Goal: Task Accomplishment & Management: Use online tool/utility

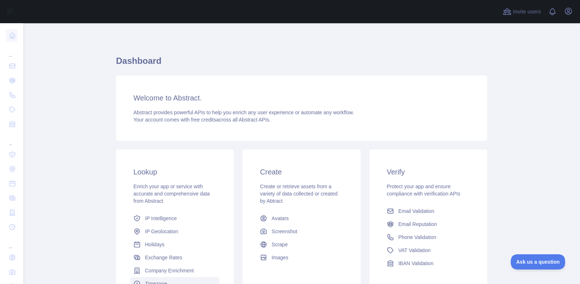
scroll to position [77, 0]
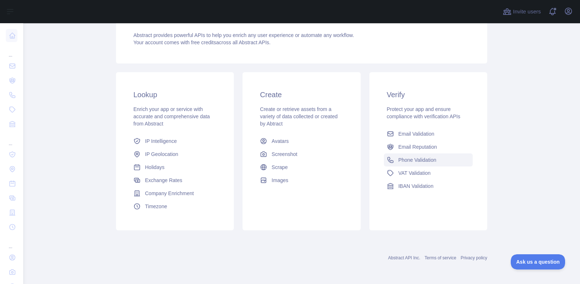
click at [417, 159] on span "Phone Validation" at bounding box center [418, 159] width 38 height 7
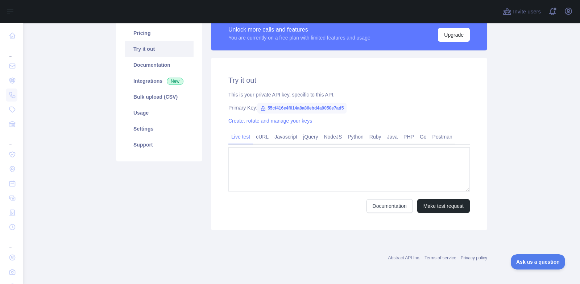
type textarea "**********"
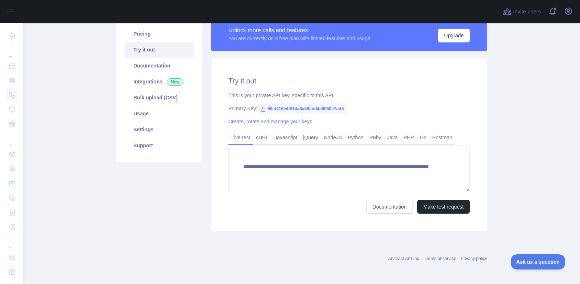
scroll to position [61, 0]
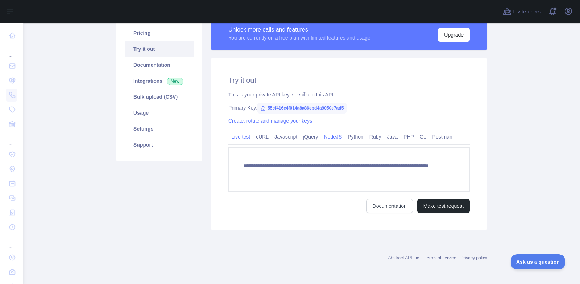
click at [325, 140] on link "NodeJS" at bounding box center [333, 137] width 24 height 12
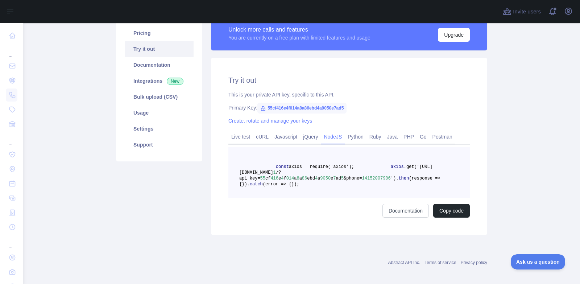
drag, startPoint x: 283, startPoint y: 138, endPoint x: 283, endPoint y: 145, distance: 6.9
click at [283, 138] on link "Javascript" at bounding box center [286, 137] width 29 height 12
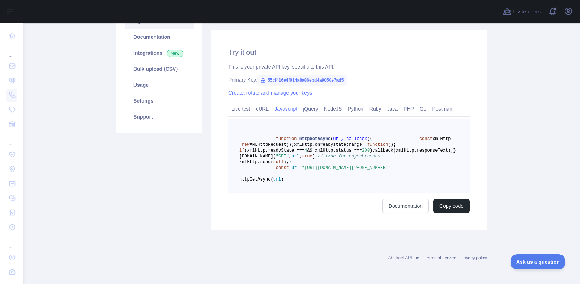
scroll to position [87, 0]
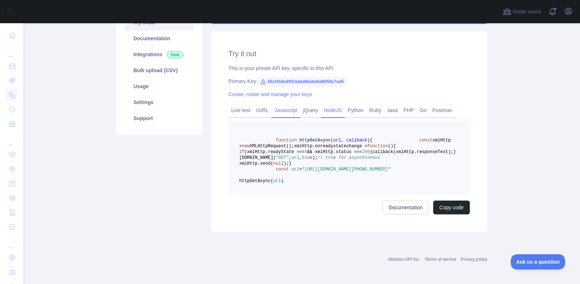
click at [329, 113] on link "NodeJS" at bounding box center [333, 110] width 24 height 12
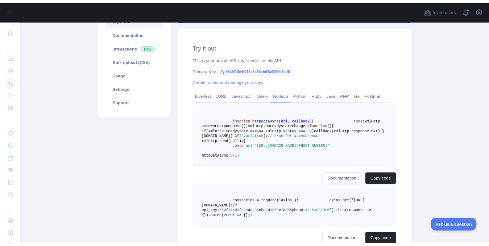
scroll to position [83, 0]
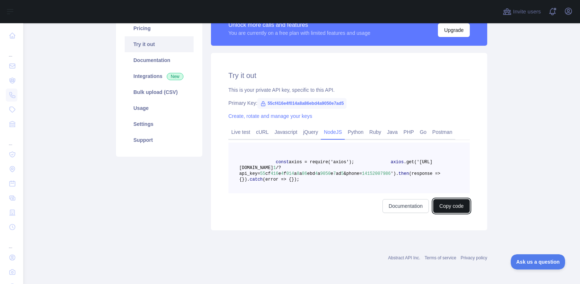
click at [450, 205] on button "Copy code" at bounding box center [451, 206] width 37 height 14
